Goal: Communication & Community: Answer question/provide support

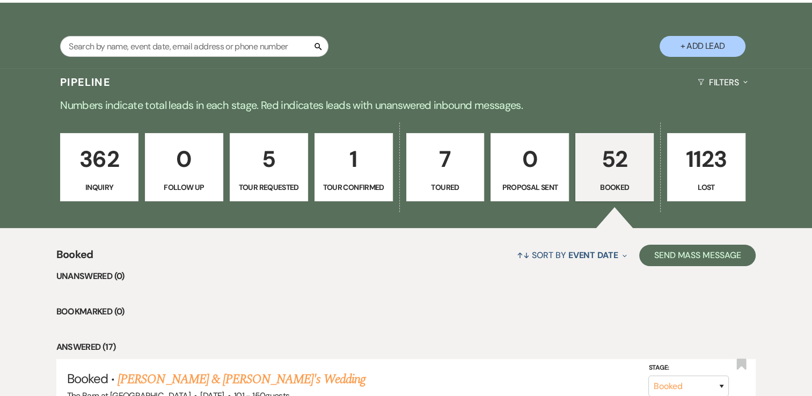
scroll to position [429, 0]
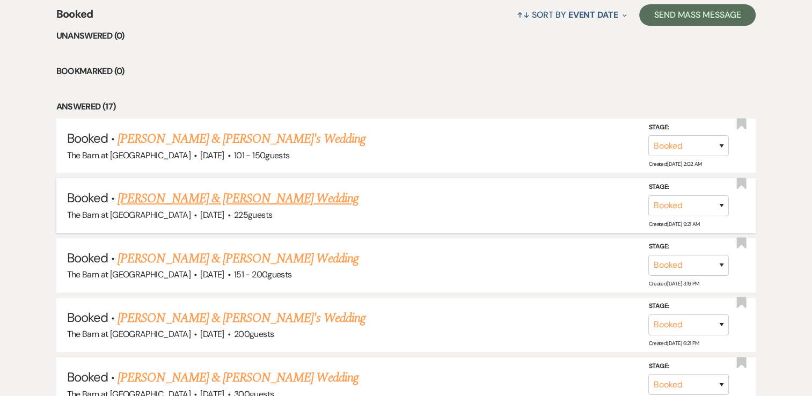
click at [275, 197] on link "[PERSON_NAME] & [PERSON_NAME] Wedding" at bounding box center [238, 198] width 240 height 19
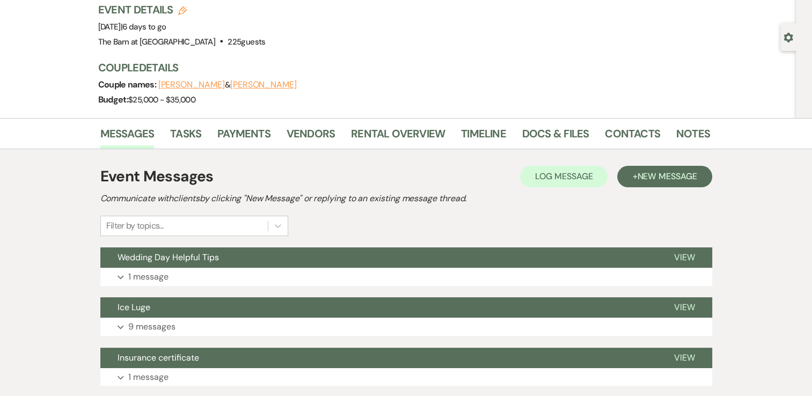
scroll to position [161, 0]
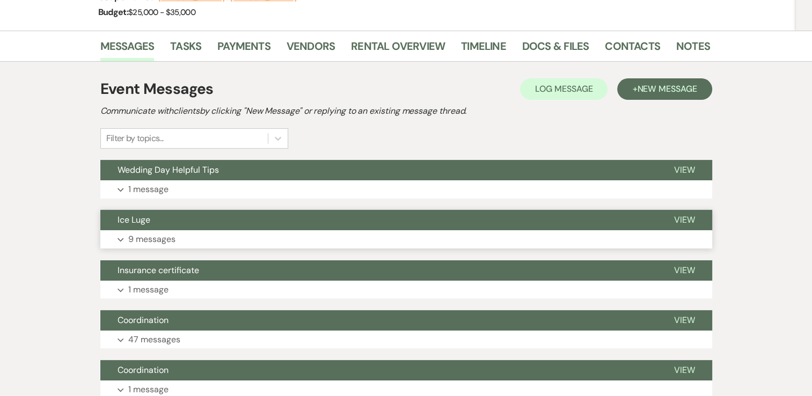
click at [121, 245] on button "Expand 9 messages" at bounding box center [406, 239] width 612 height 18
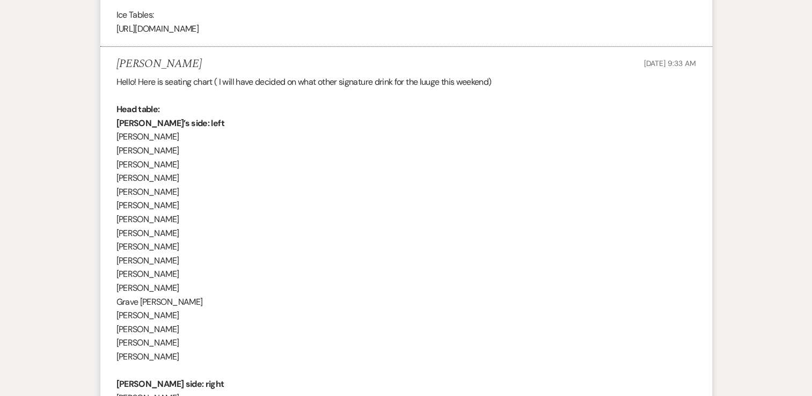
scroll to position [590, 0]
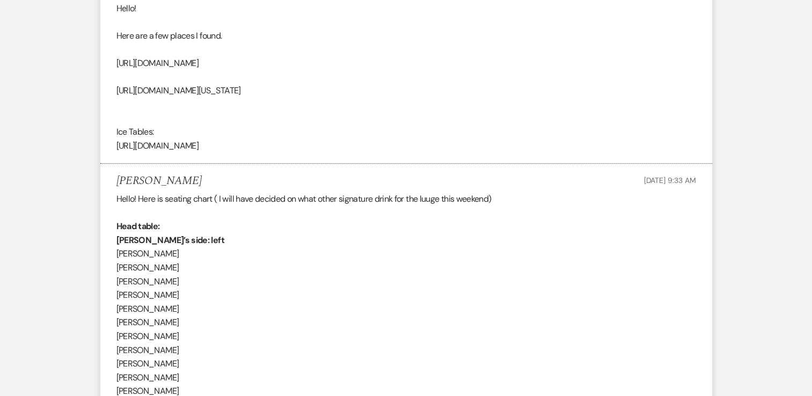
scroll to position [429, 0]
click at [210, 232] on p "[PERSON_NAME]’s side: left" at bounding box center [406, 239] width 580 height 14
click at [215, 232] on p "[PERSON_NAME]’s side: left" at bounding box center [406, 239] width 580 height 14
